Goal: Transaction & Acquisition: Download file/media

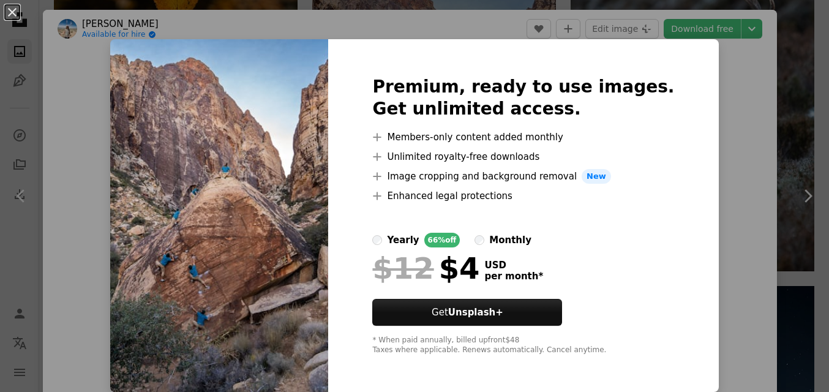
scroll to position [18, 0]
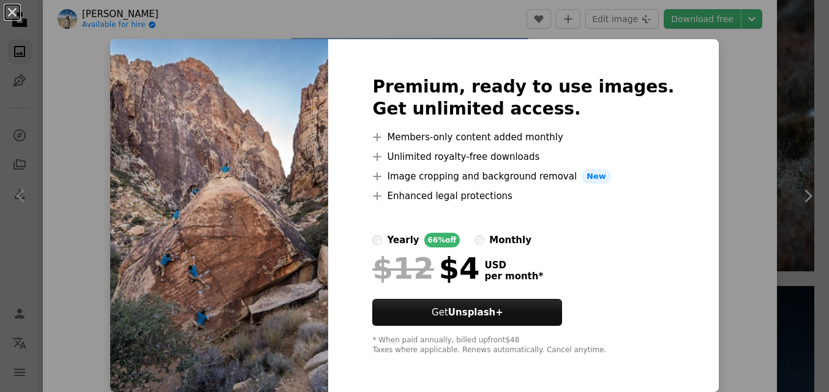
click at [306, 284] on img at bounding box center [219, 215] width 218 height 353
click at [493, 243] on label "monthly" at bounding box center [502, 240] width 57 height 15
click at [315, 272] on img at bounding box center [219, 215] width 218 height 353
click at [732, 271] on div "An X shape Premium, ready to use images. Get unlimited access. A plus sign Memb…" at bounding box center [414, 196] width 829 height 392
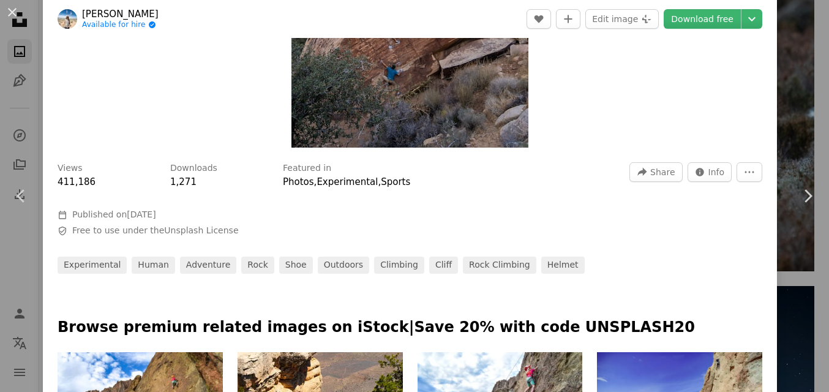
scroll to position [263, 0]
